Goal: Transaction & Acquisition: Download file/media

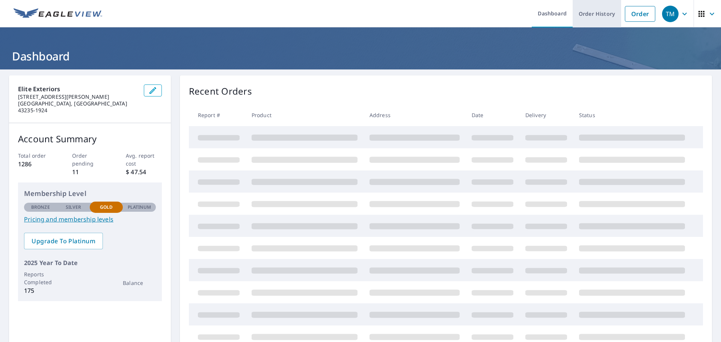
click at [590, 14] on link "Order History" at bounding box center [597, 13] width 48 height 27
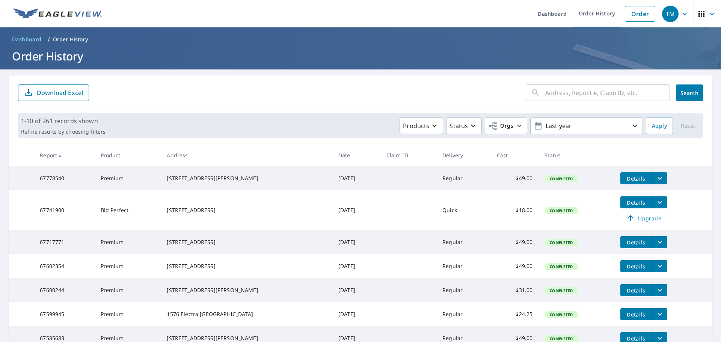
click at [564, 95] on input "text" at bounding box center [607, 92] width 125 height 21
type input "4954"
click button "Search" at bounding box center [689, 93] width 27 height 17
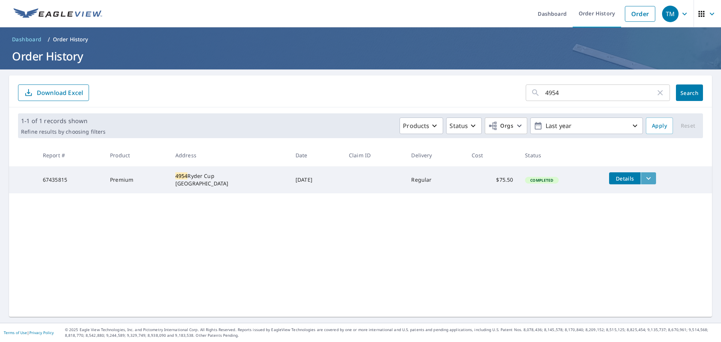
click at [644, 175] on icon "filesDropdownBtn-67435815" at bounding box center [648, 178] width 9 height 9
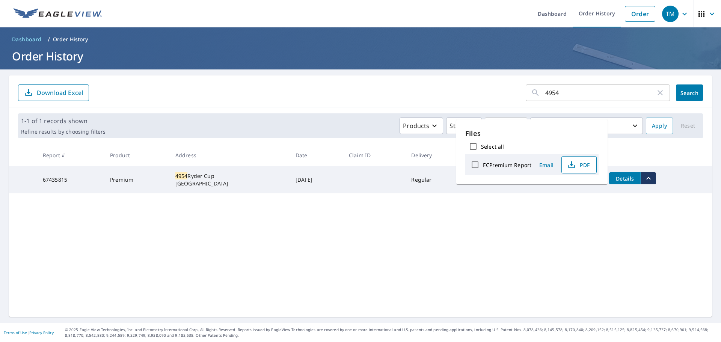
click at [580, 166] on span "PDF" at bounding box center [579, 164] width 24 height 9
click at [657, 92] on icon "button" at bounding box center [660, 92] width 9 height 9
